Goal: Transaction & Acquisition: Purchase product/service

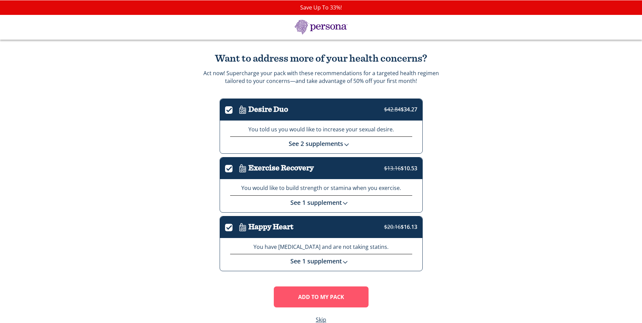
click at [0, 0] on x-citi-chrome-extension at bounding box center [0, 0] width 0 height 0
click at [546, 217] on div "Want to address more of your health concerns? Act now! Supercharge your pack wi…" at bounding box center [321, 188] width 642 height 297
click at [343, 261] on img at bounding box center [345, 262] width 7 height 7
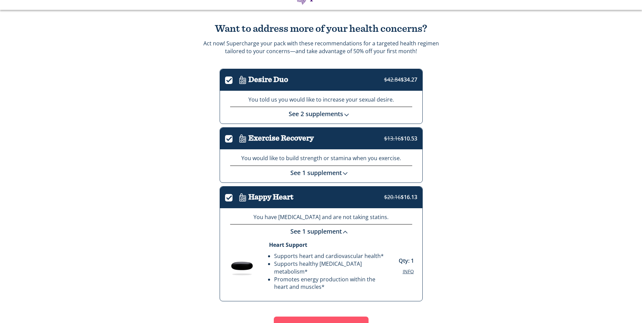
scroll to position [67, 0]
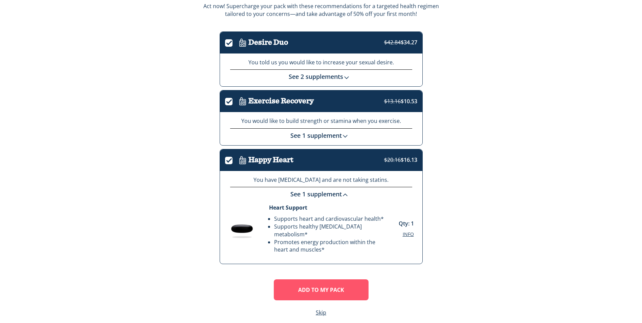
click at [409, 231] on span "Info" at bounding box center [408, 234] width 11 height 6
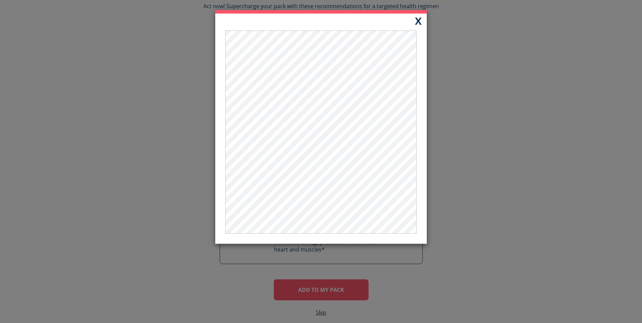
click at [417, 17] on button "X" at bounding box center [418, 21] width 17 height 14
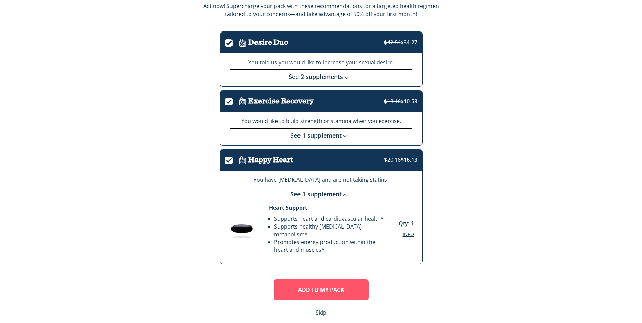
click at [502, 148] on div "Want to address more of your health concerns? Act now! Supercharge your pack wi…" at bounding box center [321, 151] width 642 height 357
click at [320, 309] on link "Skip" at bounding box center [321, 313] width 10 height 8
